Goal: Information Seeking & Learning: Find contact information

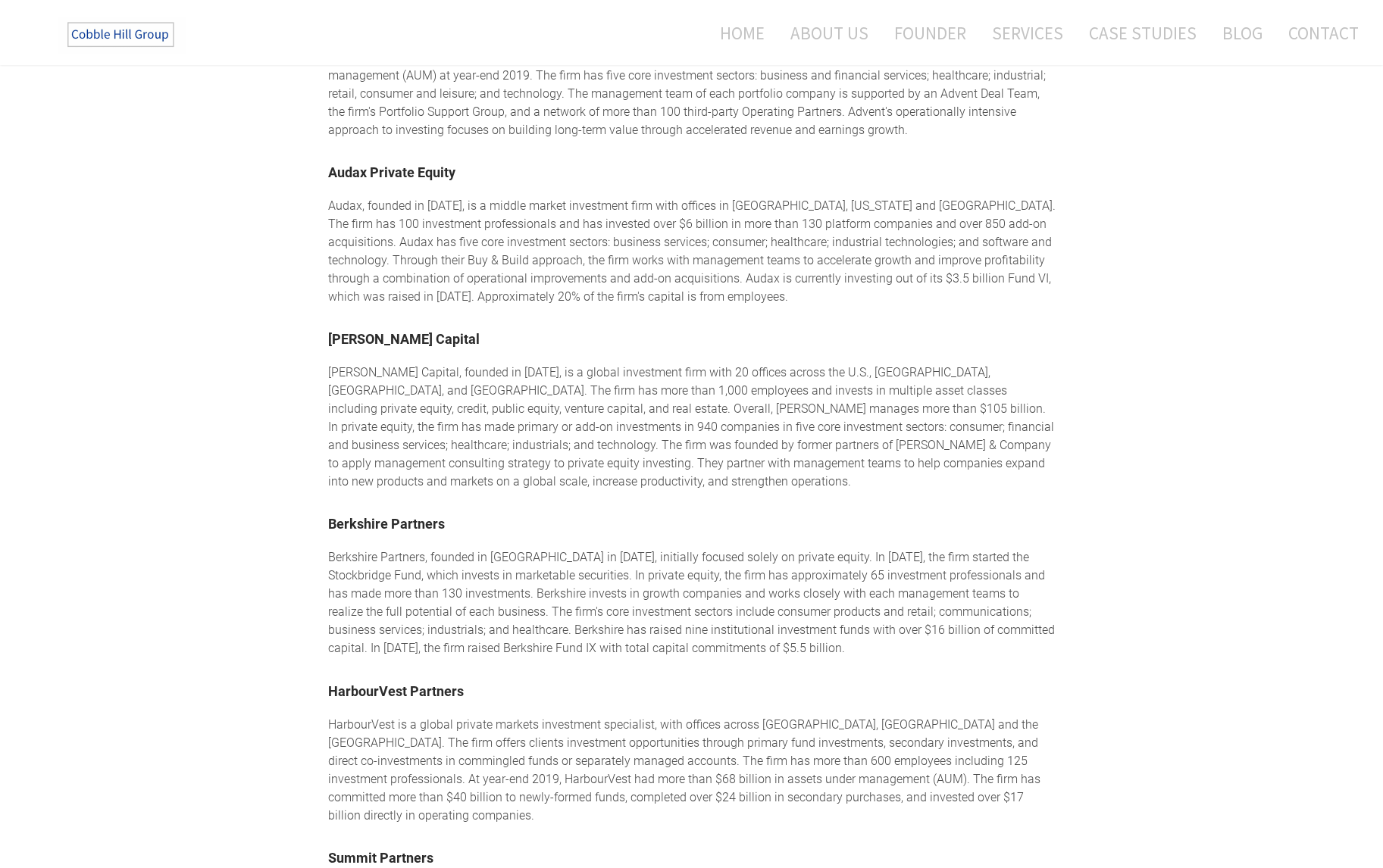
scroll to position [1515, 0]
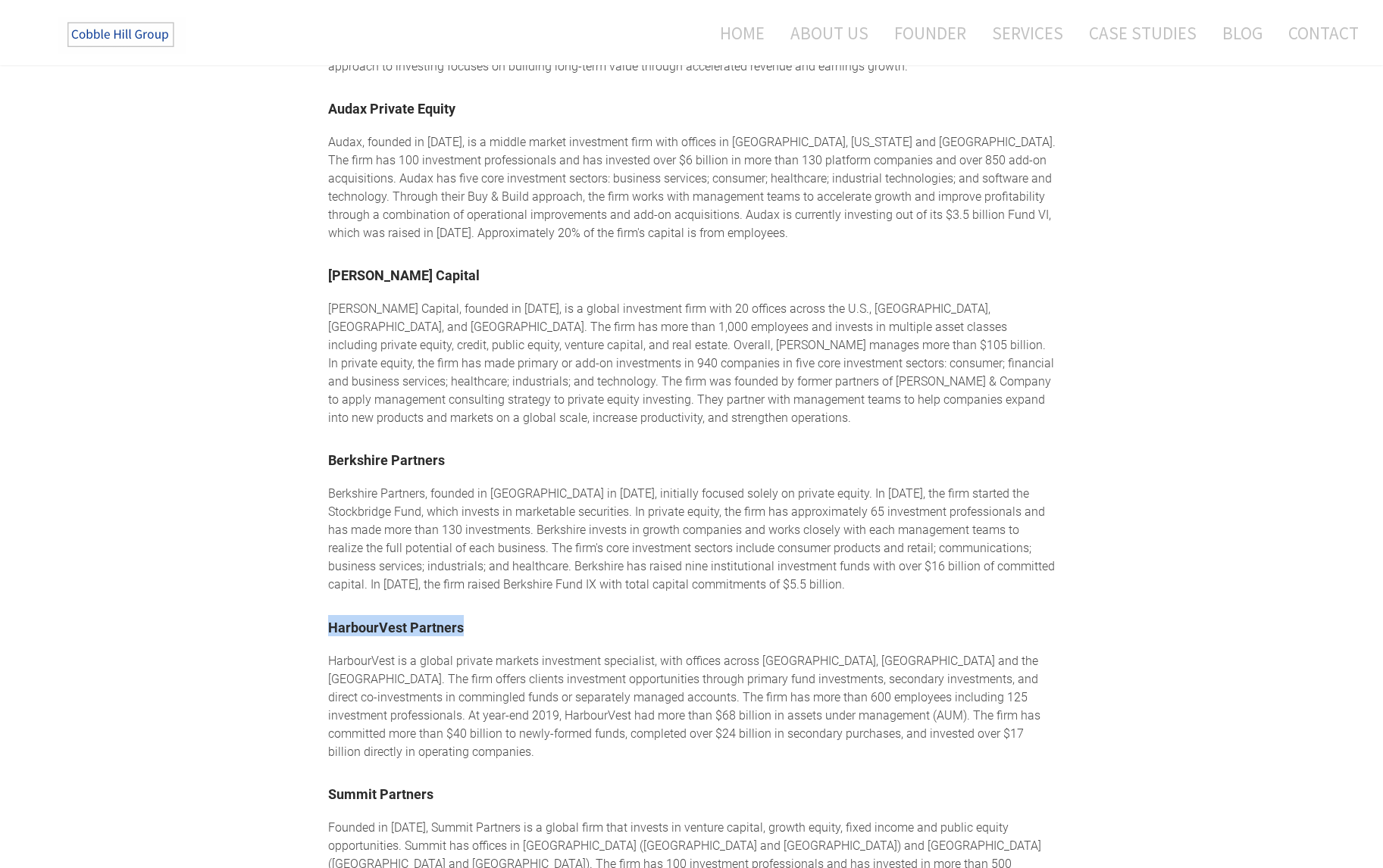
drag, startPoint x: 463, startPoint y: 604, endPoint x: 328, endPoint y: 612, distance: 135.2
click at [328, 615] on h2 "HarbourVest Partners" at bounding box center [692, 626] width 727 height 21
copy link "HarbourVest Partners"
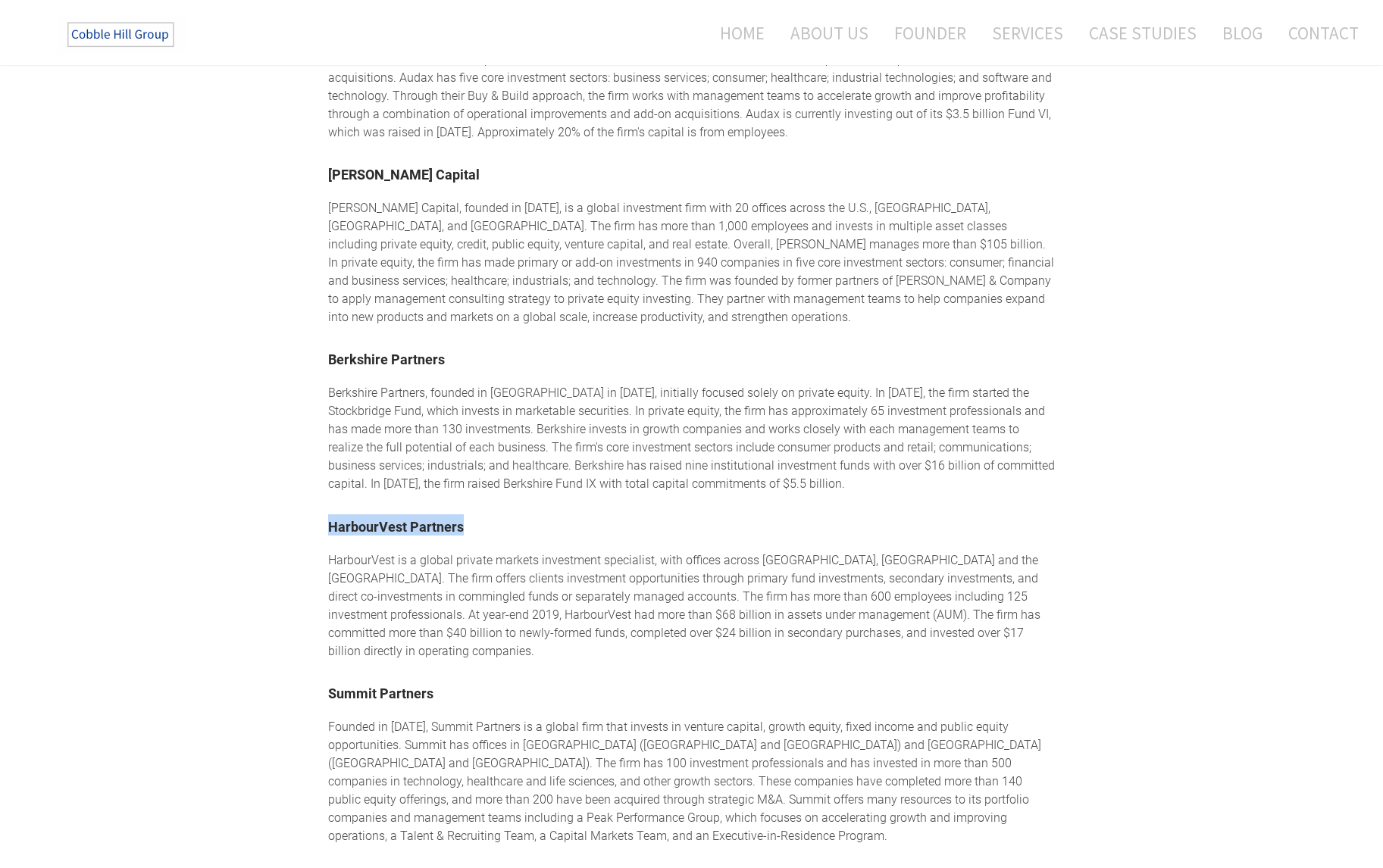
scroll to position [1591, 0]
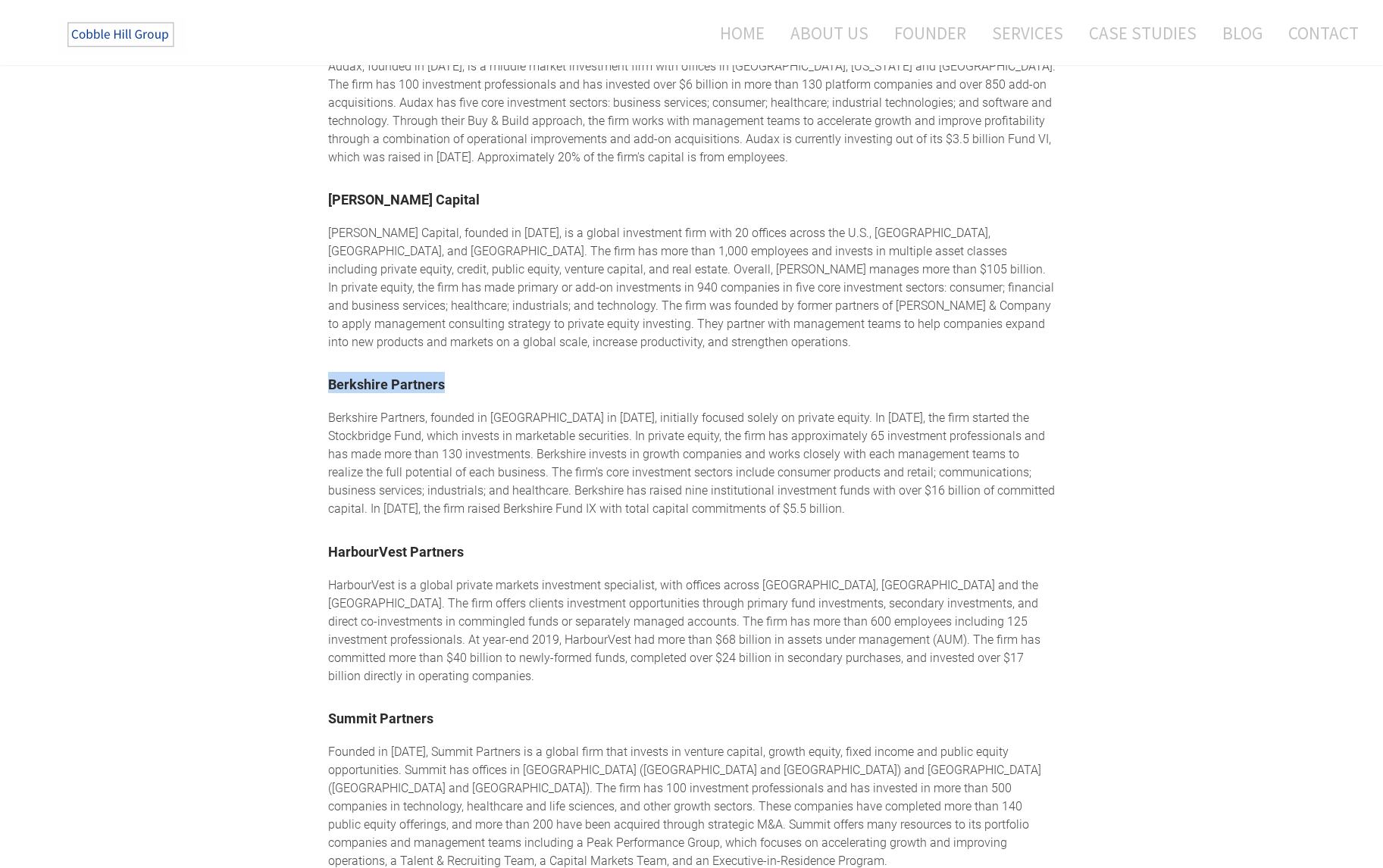
drag, startPoint x: 446, startPoint y: 361, endPoint x: 327, endPoint y: 364, distance: 119.0
copy link "Berkshire Partners"
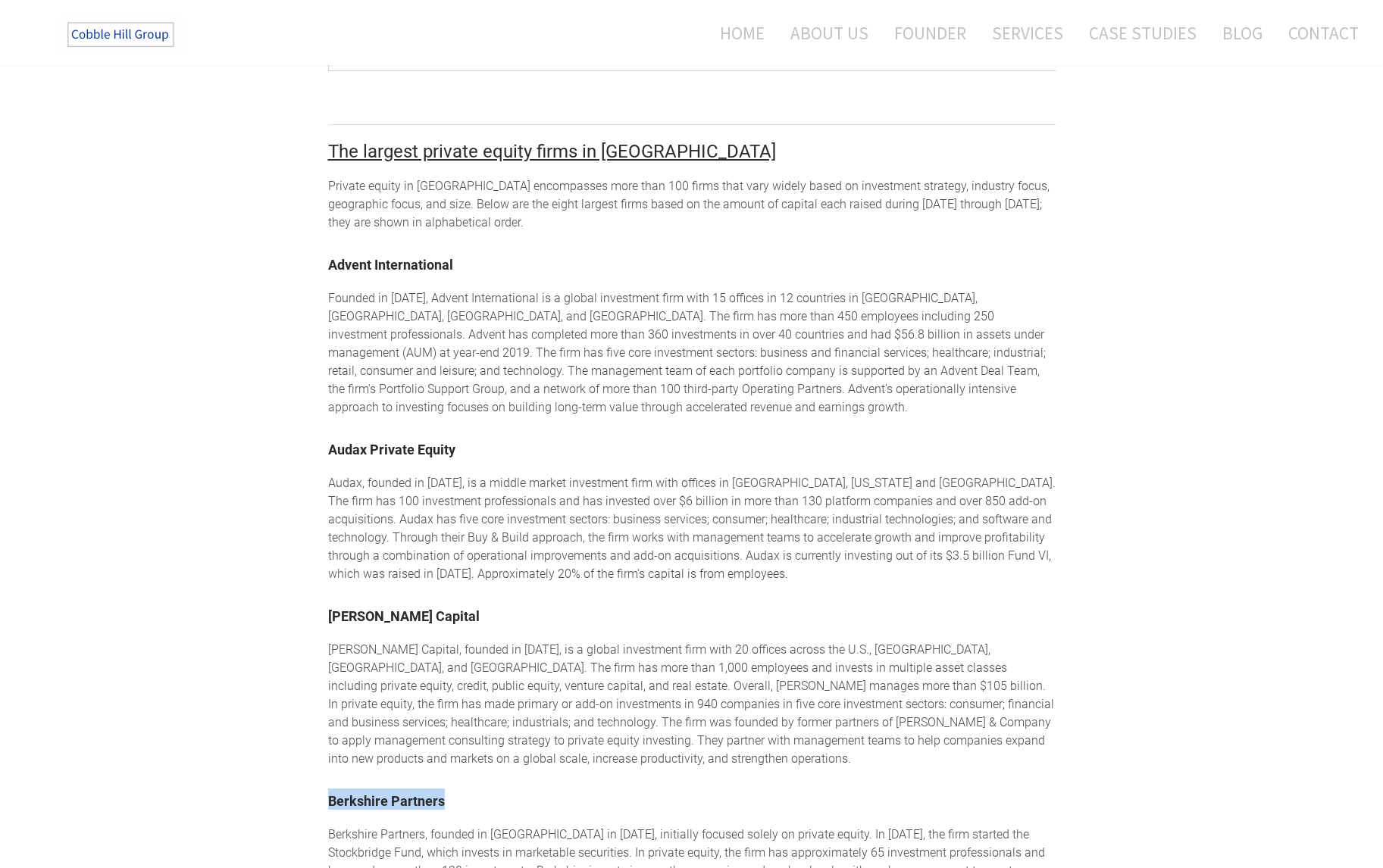
scroll to position [1139, 0]
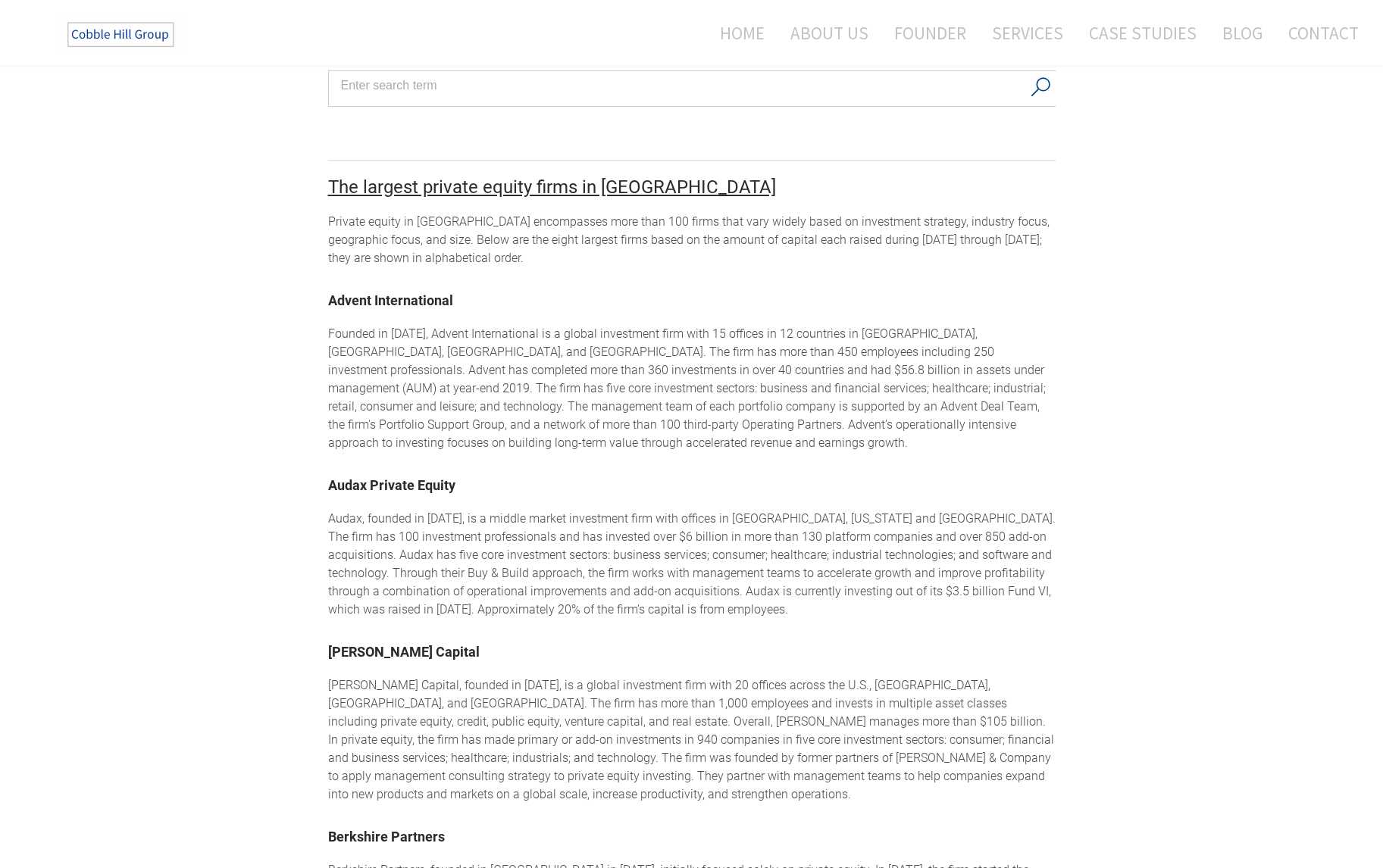
click at [456, 473] on h2 "Audax Private Equity" at bounding box center [692, 483] width 727 height 21
click at [452, 479] on link "Audax Private Equity" at bounding box center [392, 485] width 127 height 16
click at [469, 472] on h2 "Audax Private Equity" at bounding box center [692, 483] width 727 height 21
drag, startPoint x: 456, startPoint y: 481, endPoint x: 327, endPoint y: 483, distance: 129.0
click at [327, 483] on div "Boston Private Equity Firms Private equity firms in [GEOGRAPHIC_DATA] The Cobbl…" at bounding box center [692, 403] width 1383 height 2895
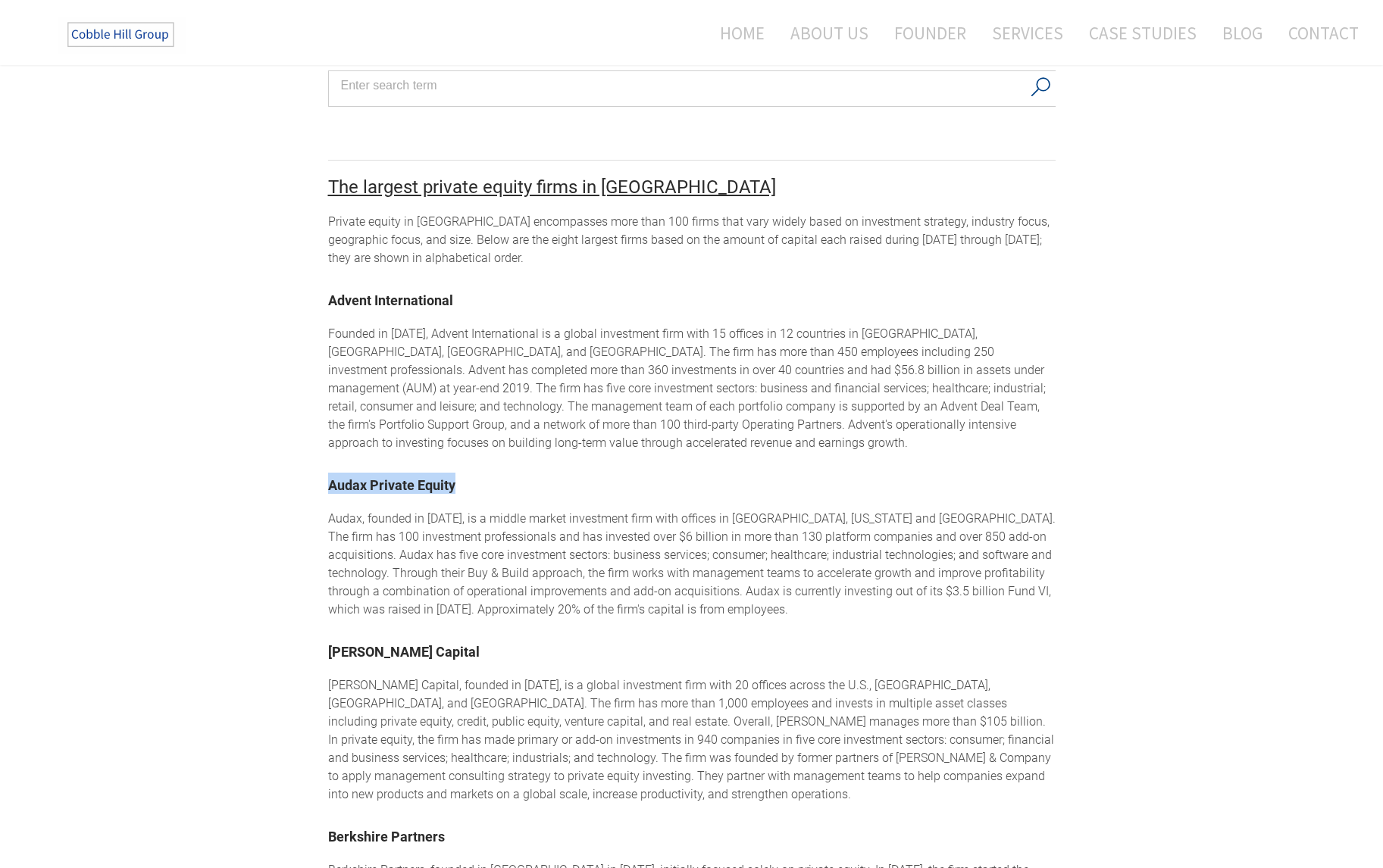
copy link "Audax Private Equity"
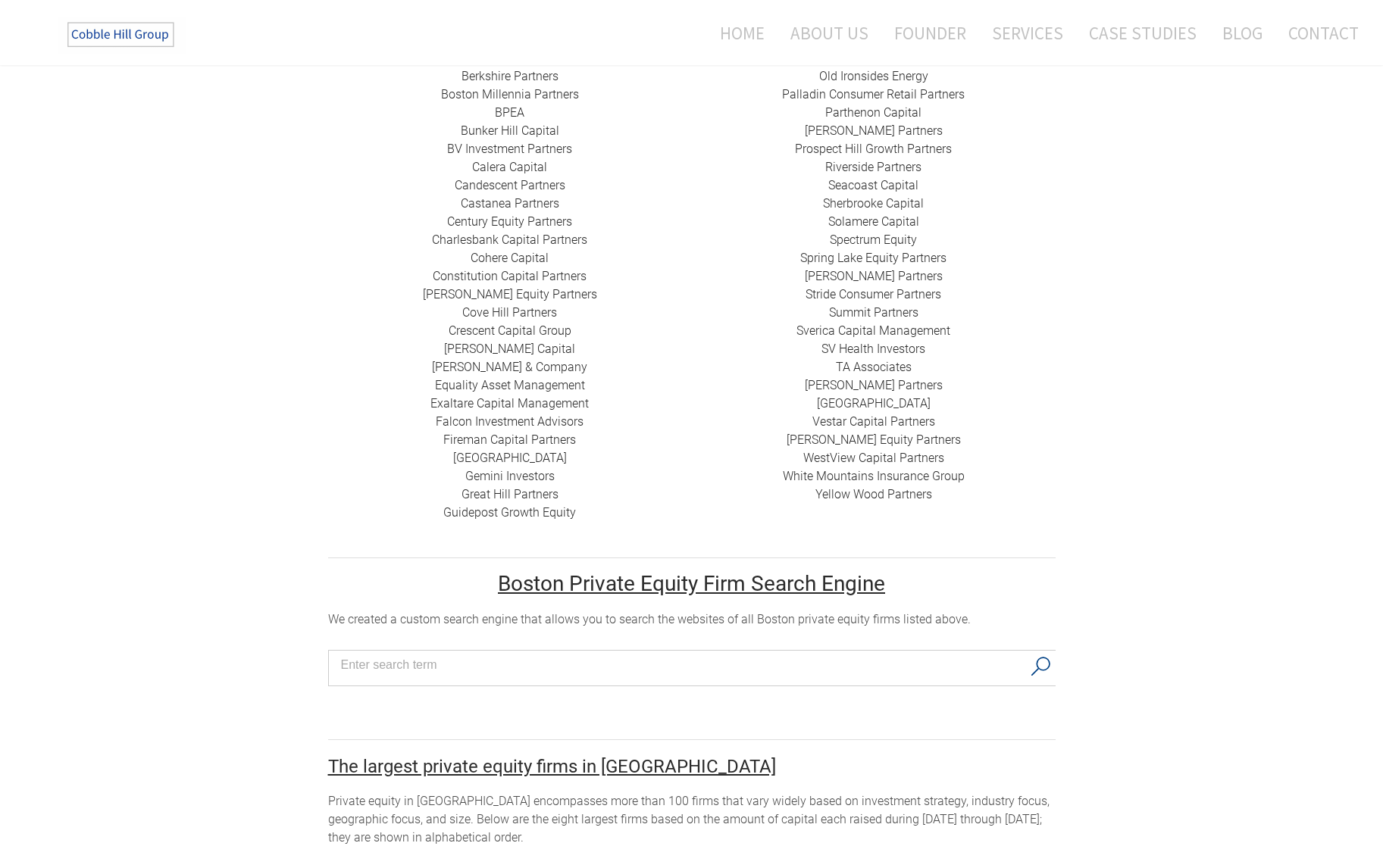
scroll to position [532, 0]
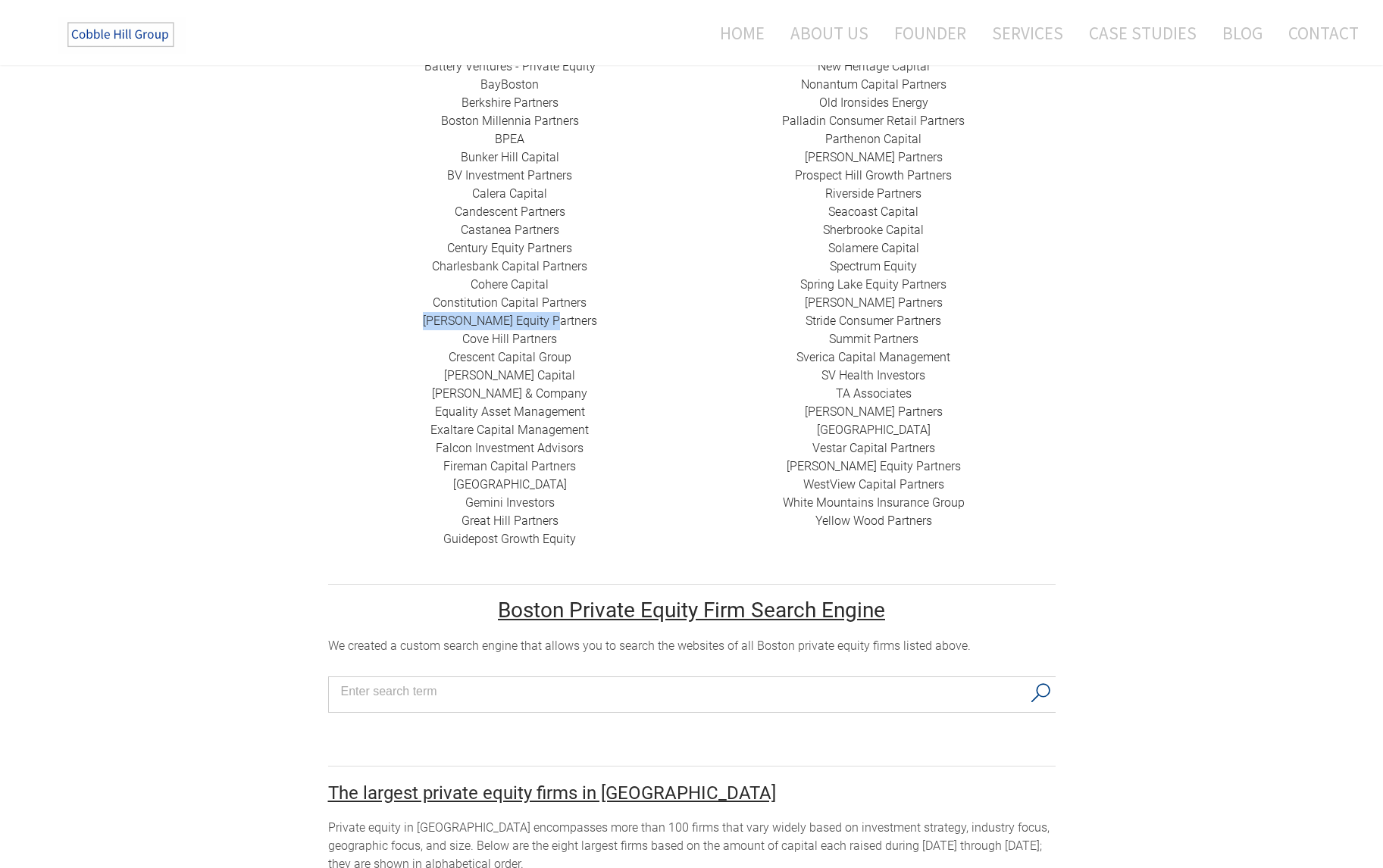
drag, startPoint x: 572, startPoint y: 301, endPoint x: 447, endPoint y: 311, distance: 125.4
click at [447, 311] on div "424 Capital ​ABRY Partners Advent International Alchemi Capital ​Ampersand Capi…" at bounding box center [510, 230] width 364 height 636
copy link "​[PERSON_NAME] Equity Partners"
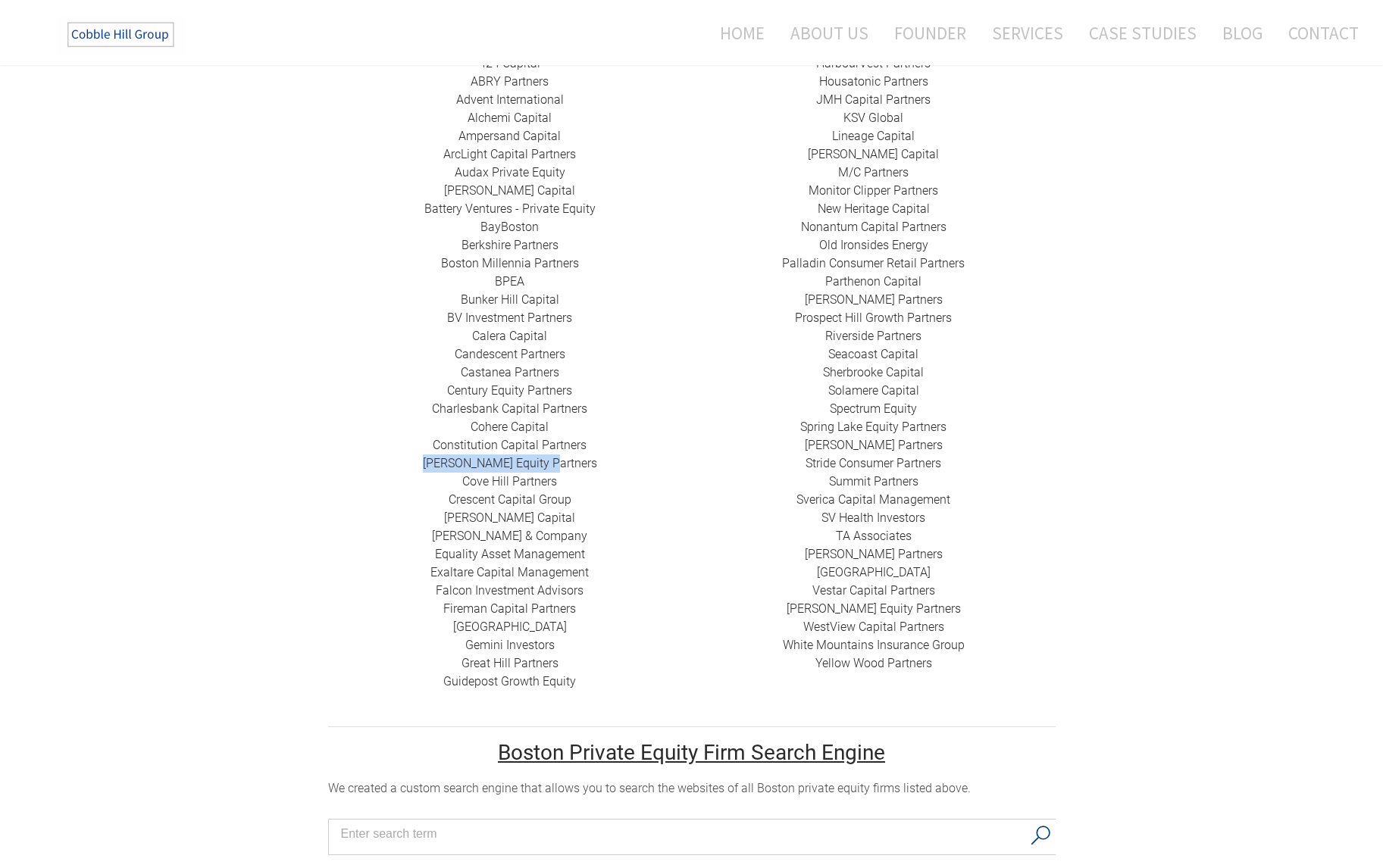
scroll to position [381, 0]
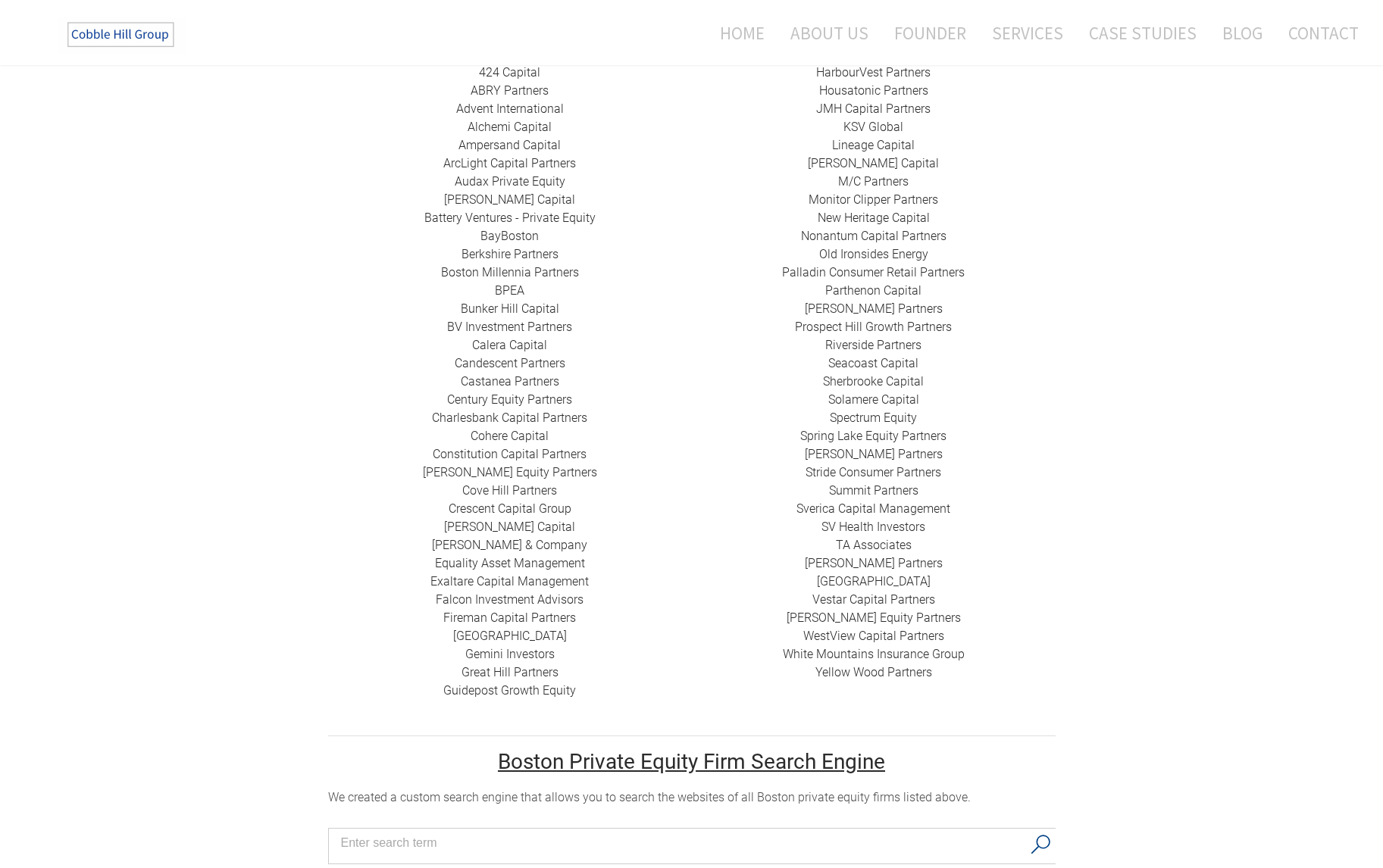
click at [929, 268] on div "HarbourVest Partners Housatonic Partners ​JMH Capital Partners ​KSV Global Line…" at bounding box center [873, 373] width 364 height 618
click at [930, 270] on div "HarbourVest Partners Housatonic Partners ​JMH Capital Partners ​KSV Global Line…" at bounding box center [873, 373] width 364 height 618
drag, startPoint x: 924, startPoint y: 270, endPoint x: 824, endPoint y: 268, distance: 100.0
click at [824, 268] on div "HarbourVest Partners Housatonic Partners ​JMH Capital Partners ​KSV Global Line…" at bounding box center [873, 373] width 364 height 618
copy link "​ Parthenon Capital"
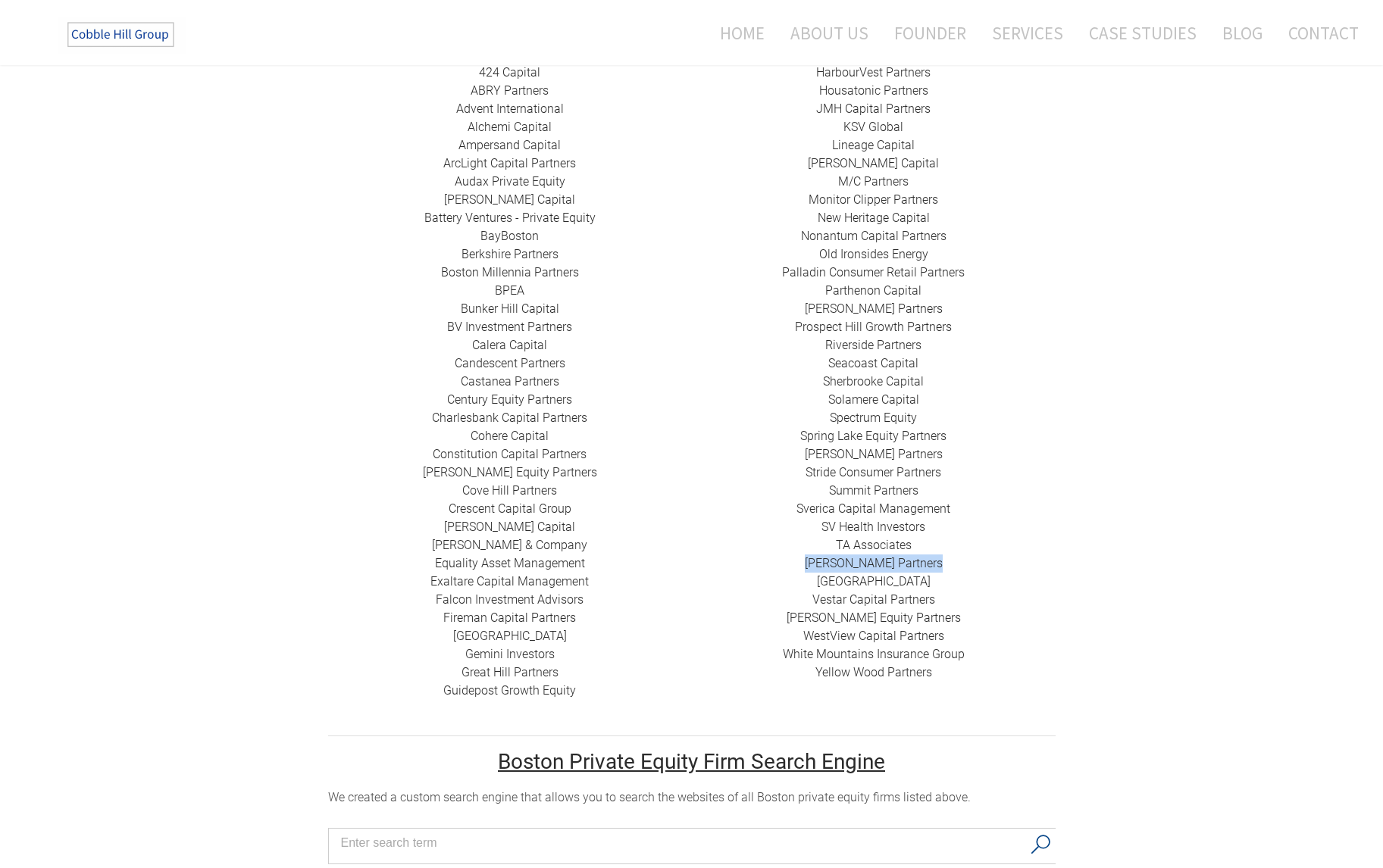
drag, startPoint x: 938, startPoint y: 544, endPoint x: 807, endPoint y: 547, distance: 131.0
click at [807, 547] on div "HarbourVest Partners Housatonic Partners ​JMH Capital Partners ​KSV Global Line…" at bounding box center [873, 373] width 364 height 618
copy link "[PERSON_NAME] Partners"
click at [949, 616] on div "HarbourVest Partners Housatonic Partners ​JMH Capital Partners ​KSV Global Line…" at bounding box center [873, 373] width 364 height 618
click at [942, 629] on link "​WestView Capital Partners" at bounding box center [874, 636] width 141 height 15
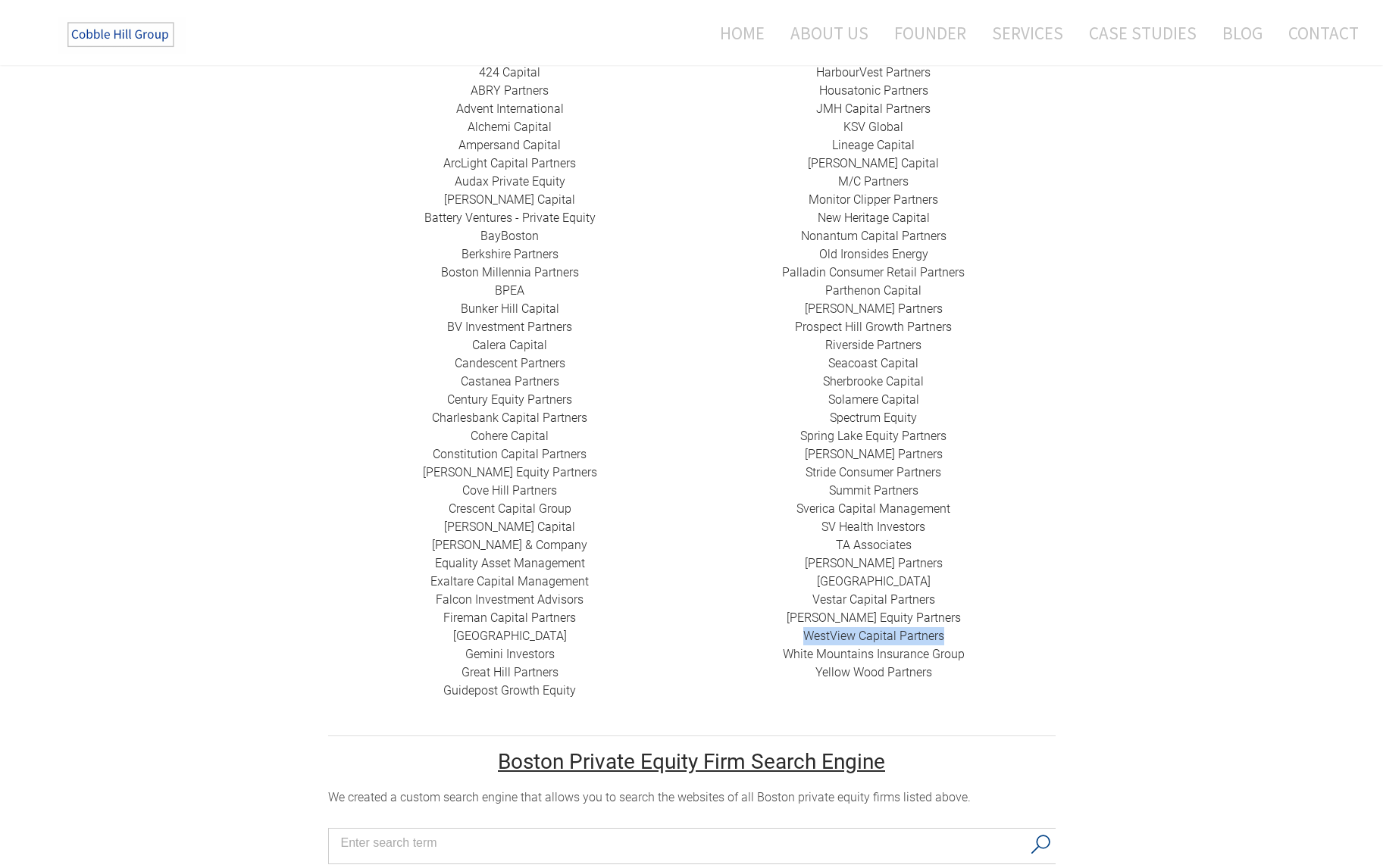
drag, startPoint x: 953, startPoint y: 620, endPoint x: 797, endPoint y: 617, distance: 156.0
click at [797, 617] on div "HarbourVest Partners Housatonic Partners ​JMH Capital Partners ​KSV Global Line…" at bounding box center [873, 373] width 364 height 618
copy link "​WestView Capital Partners"
drag, startPoint x: 952, startPoint y: 421, endPoint x: 794, endPoint y: 418, distance: 158.0
click at [794, 418] on div "HarbourVest Partners Housatonic Partners ​JMH Capital Partners ​KSV Global Line…" at bounding box center [873, 373] width 364 height 618
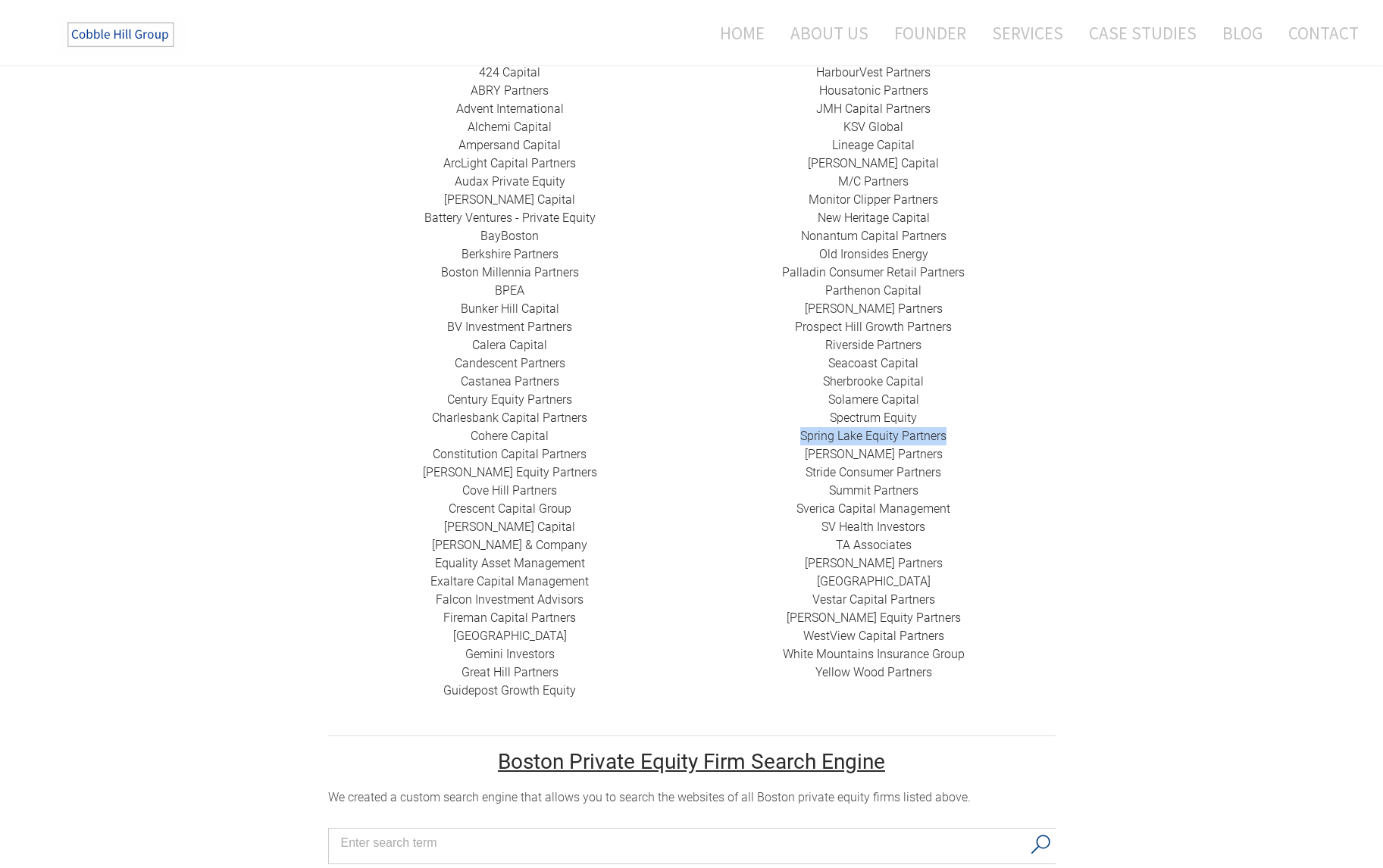
copy link "Spring Lake Equity Partners"
drag, startPoint x: 555, startPoint y: 507, endPoint x: 454, endPoint y: 510, distance: 101.0
click at [454, 510] on div "424 Capital ​ABRY Partners Advent International Alchemi Capital ​Ampersand Capi…" at bounding box center [510, 382] width 364 height 636
copy link "[PERSON_NAME] Capital"
drag, startPoint x: 579, startPoint y: 528, endPoint x: 448, endPoint y: 536, distance: 131.2
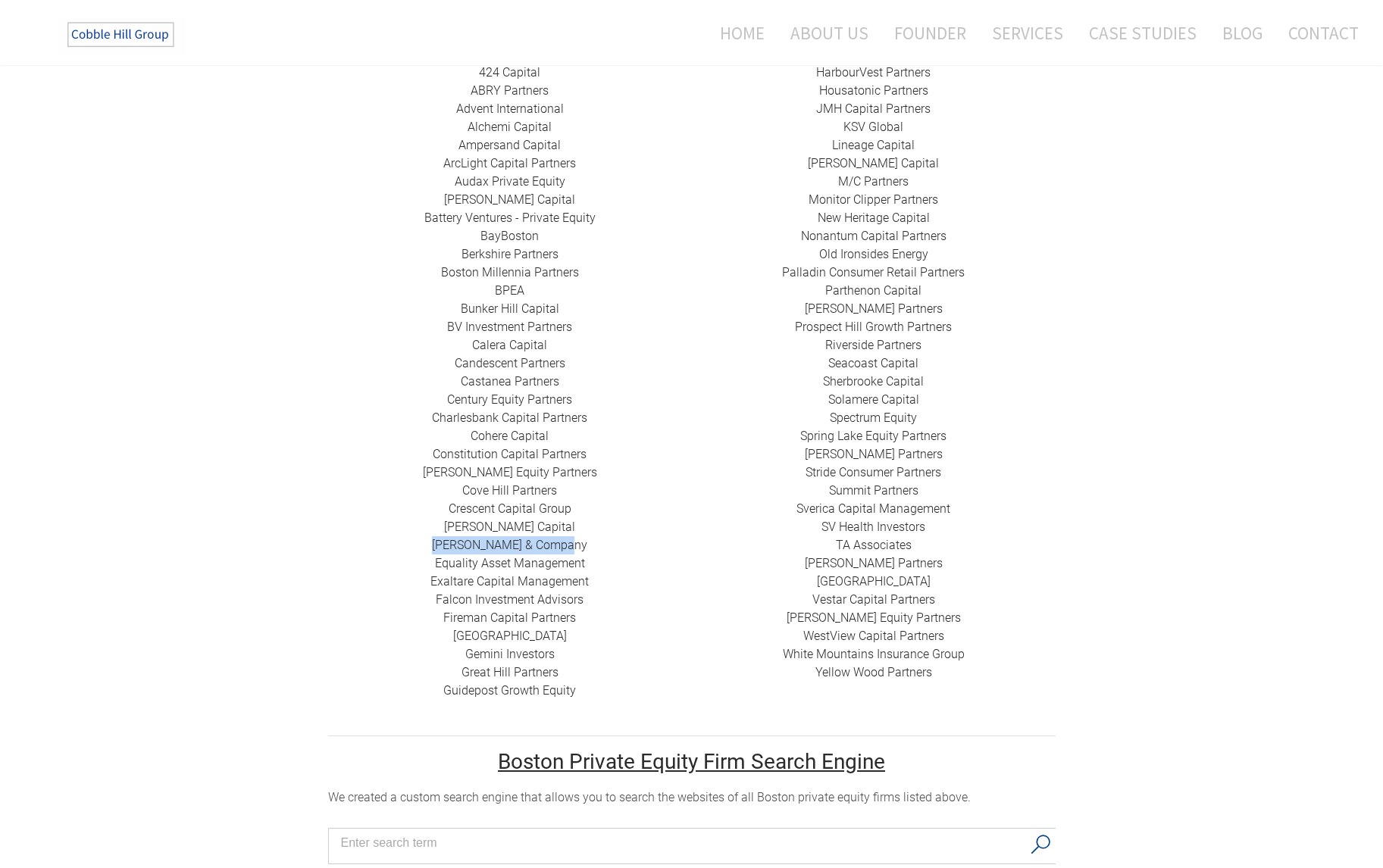
click at [448, 536] on div "424 Capital ​ABRY Partners Advent International Alchemi Capital ​Ampersand Capi…" at bounding box center [510, 382] width 364 height 636
copy link "[PERSON_NAME] & Company"
drag, startPoint x: 592, startPoint y: 393, endPoint x: 433, endPoint y: 397, distance: 159.1
click at [433, 397] on div "424 Capital ​ABRY Partners Advent International Alchemi Capital ​Ampersand Capi…" at bounding box center [510, 382] width 364 height 636
drag, startPoint x: 586, startPoint y: 254, endPoint x: 433, endPoint y: 254, distance: 153.0
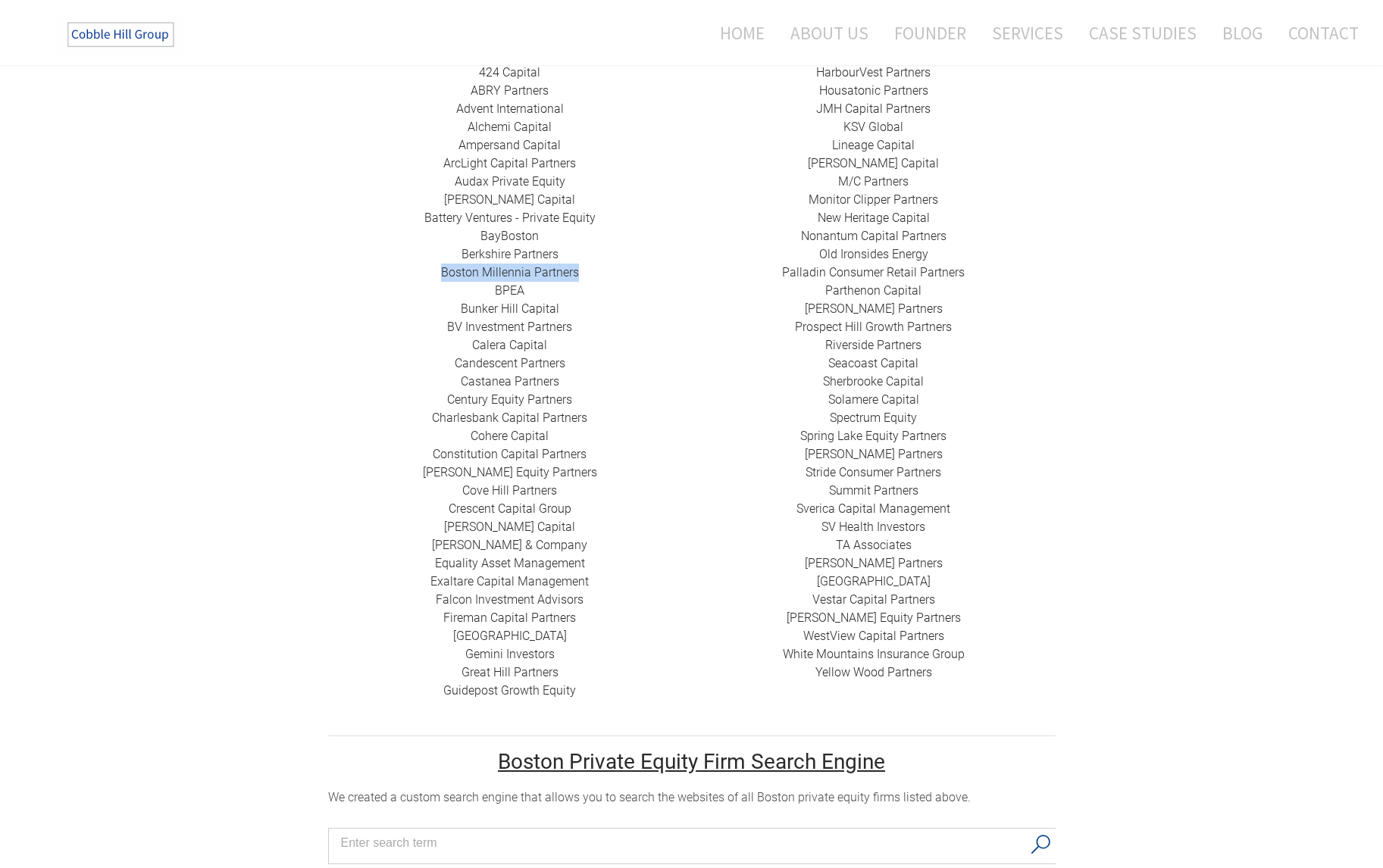
click at [433, 254] on div "424 Capital ​ABRY Partners Advent International Alchemi Capital ​Ampersand Capi…" at bounding box center [510, 382] width 364 height 636
drag, startPoint x: 569, startPoint y: 125, endPoint x: 452, endPoint y: 131, distance: 117.2
click at [452, 131] on div "424 Capital ​ABRY Partners Advent International Alchemi Capital ​Ampersand Capi…" at bounding box center [510, 382] width 364 height 636
drag, startPoint x: 597, startPoint y: 203, endPoint x: 426, endPoint y: 200, distance: 171.0
click at [426, 200] on div "424 Capital ​ABRY Partners Advent International Alchemi Capital ​Ampersand Capi…" at bounding box center [510, 382] width 364 height 636
